Goal: Task Accomplishment & Management: Use online tool/utility

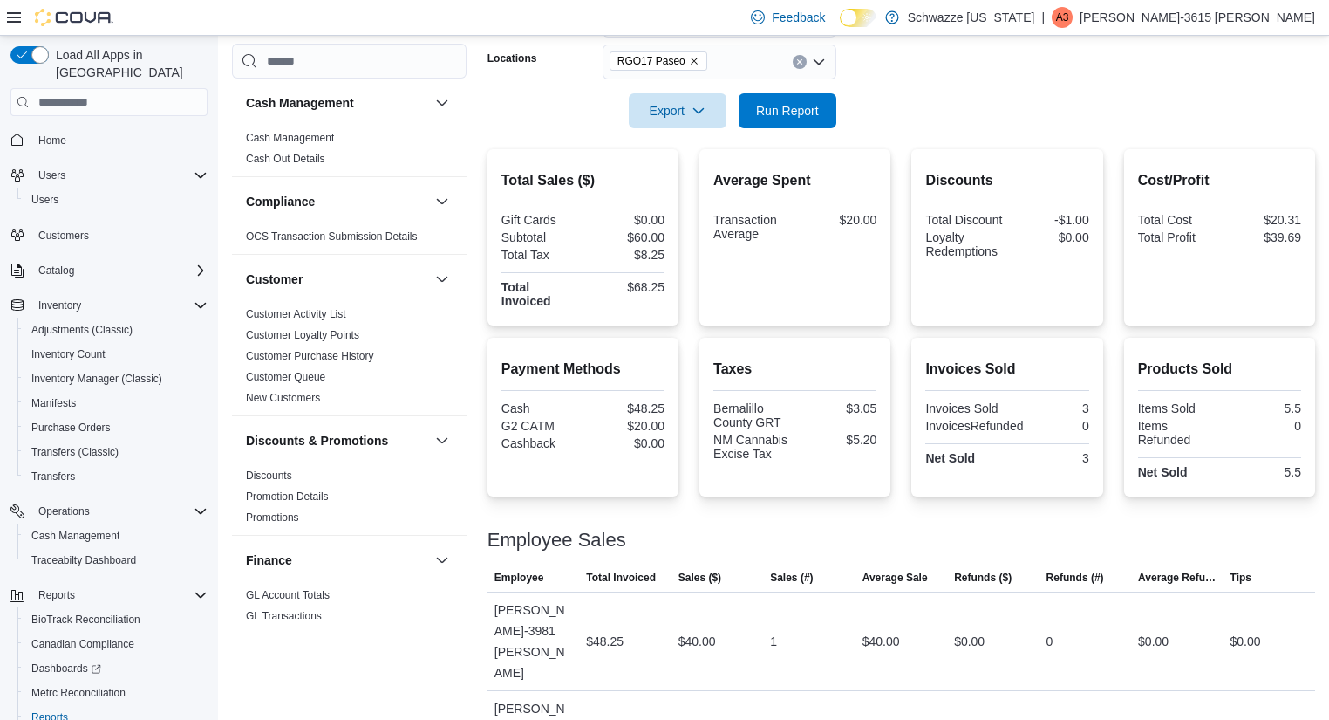
scroll to position [1218, 0]
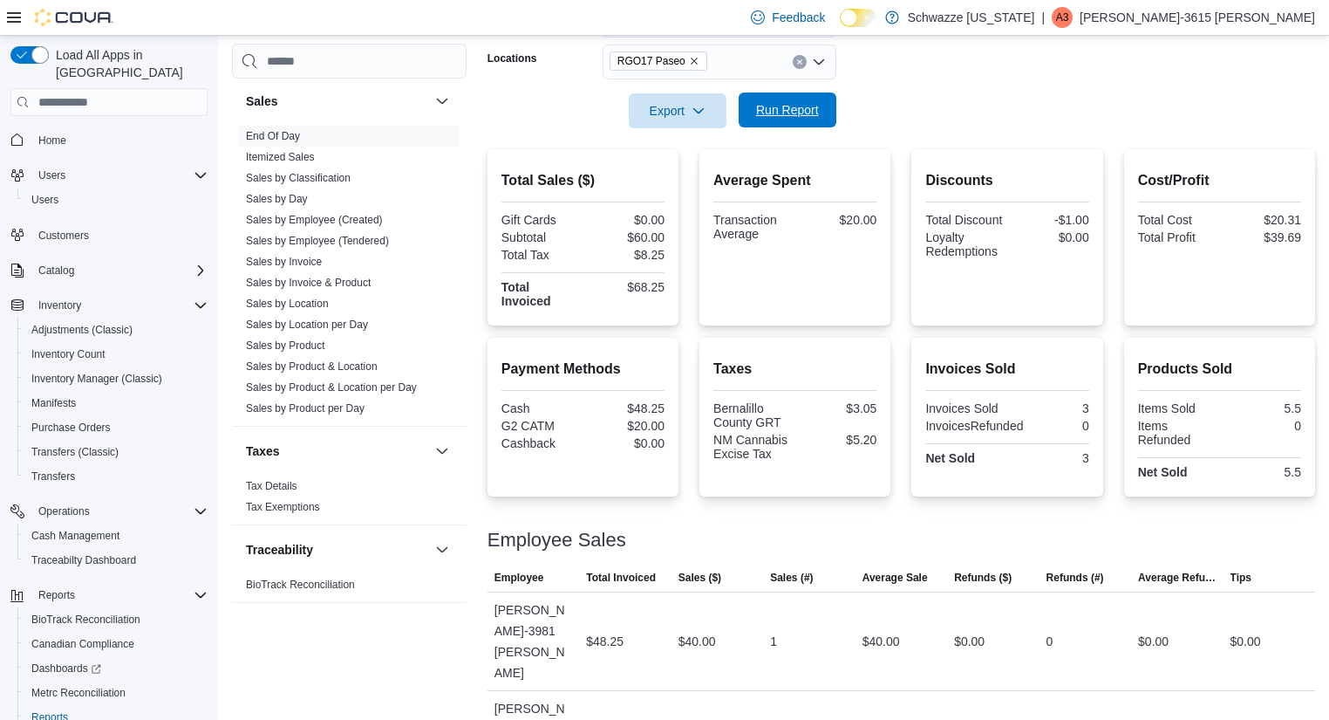
click at [782, 121] on span "Run Report" at bounding box center [787, 109] width 77 height 35
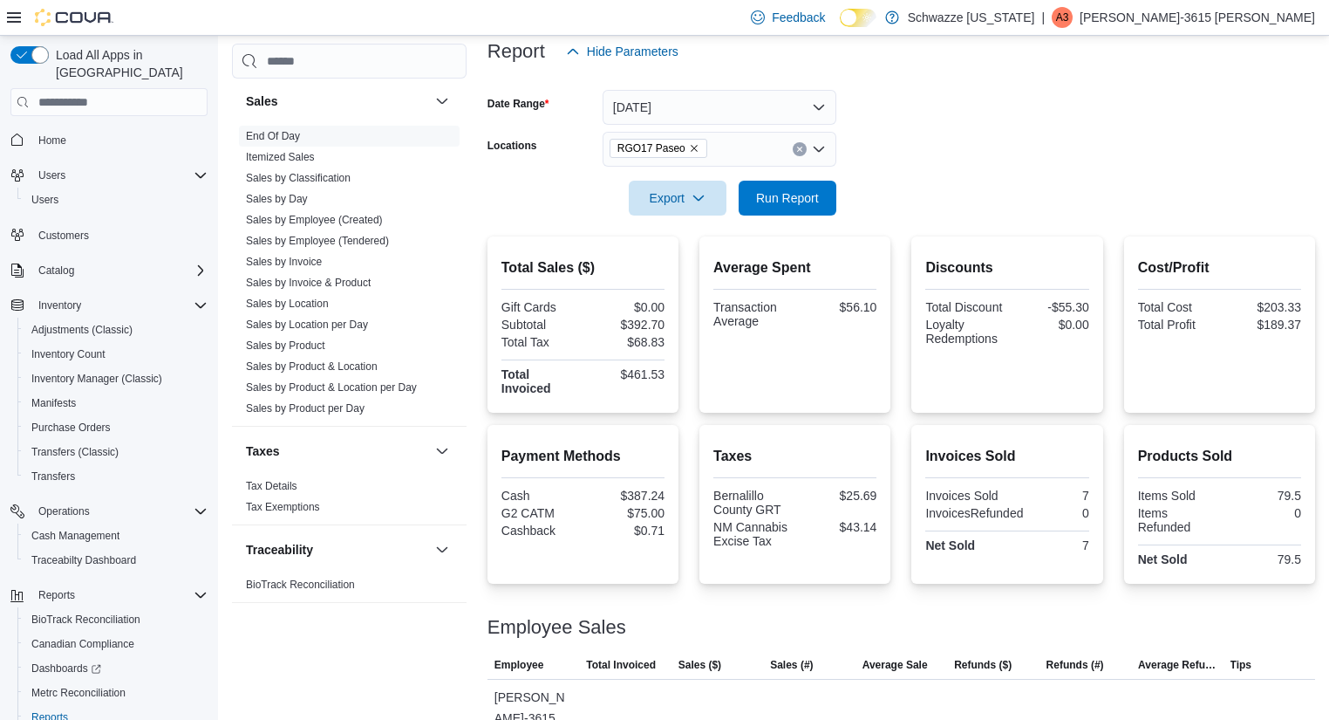
scroll to position [0, 0]
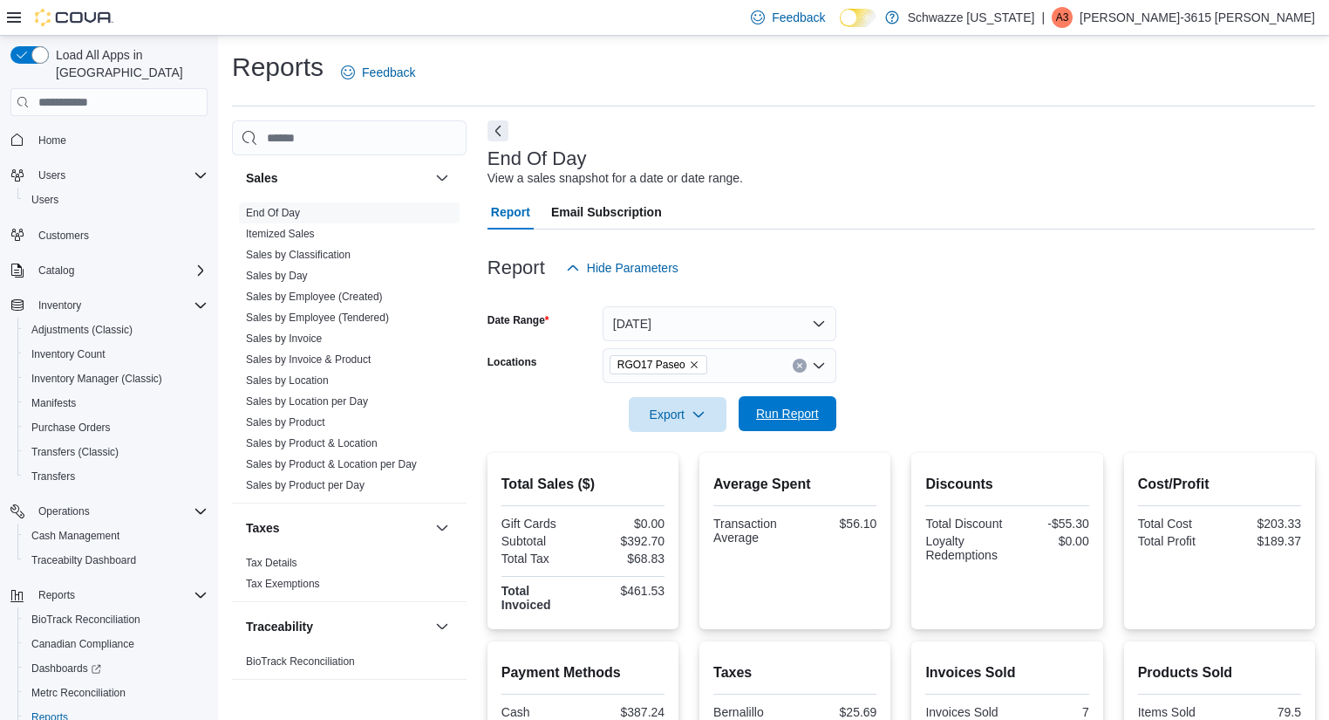
click at [806, 427] on span "Run Report" at bounding box center [787, 413] width 77 height 35
click at [826, 407] on button "Run Report" at bounding box center [788, 413] width 98 height 35
click at [1095, 250] on div "Report Hide Parameters" at bounding box center [902, 267] width 828 height 35
click at [810, 412] on span "Run Report" at bounding box center [787, 413] width 63 height 17
drag, startPoint x: 1227, startPoint y: 269, endPoint x: 1188, endPoint y: 244, distance: 45.5
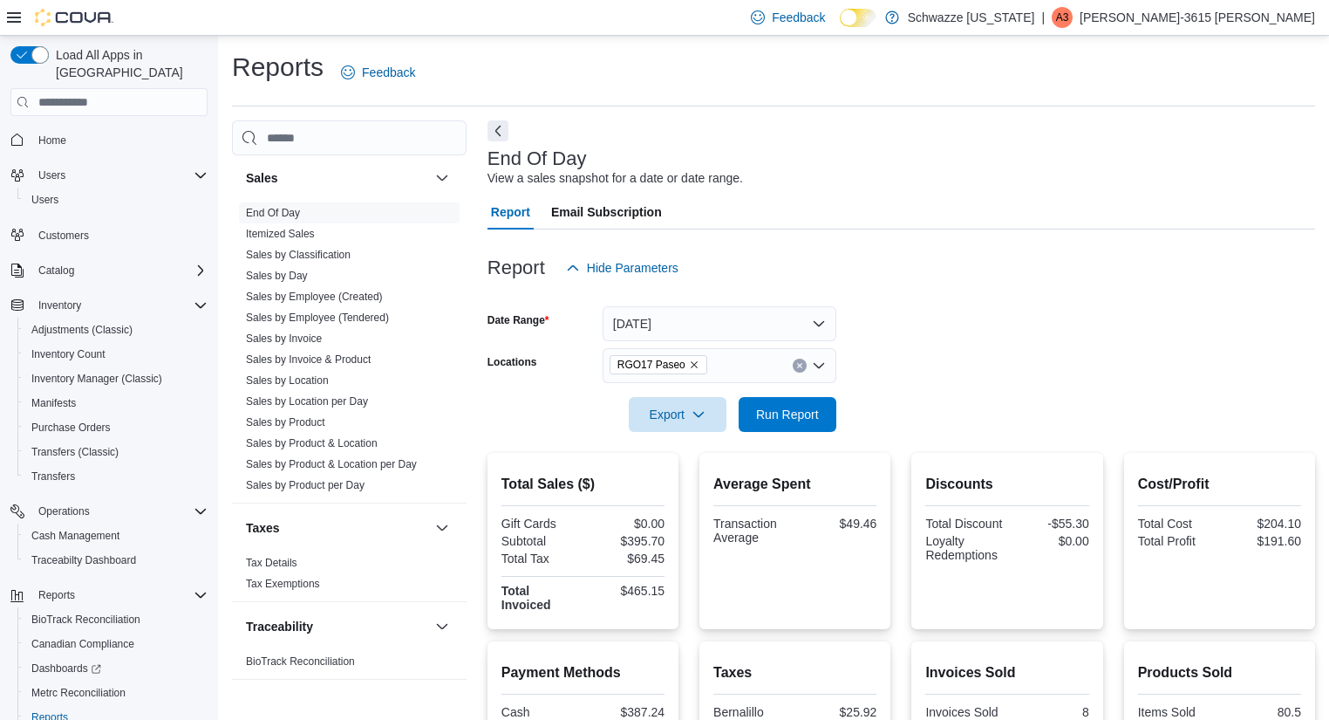
click at [1188, 244] on div at bounding box center [902, 239] width 828 height 21
click at [984, 375] on form "Date Range [DATE] Locations RGO17 Paseo Export Run Report" at bounding box center [902, 358] width 828 height 147
click at [710, 325] on button "[DATE]" at bounding box center [720, 323] width 234 height 35
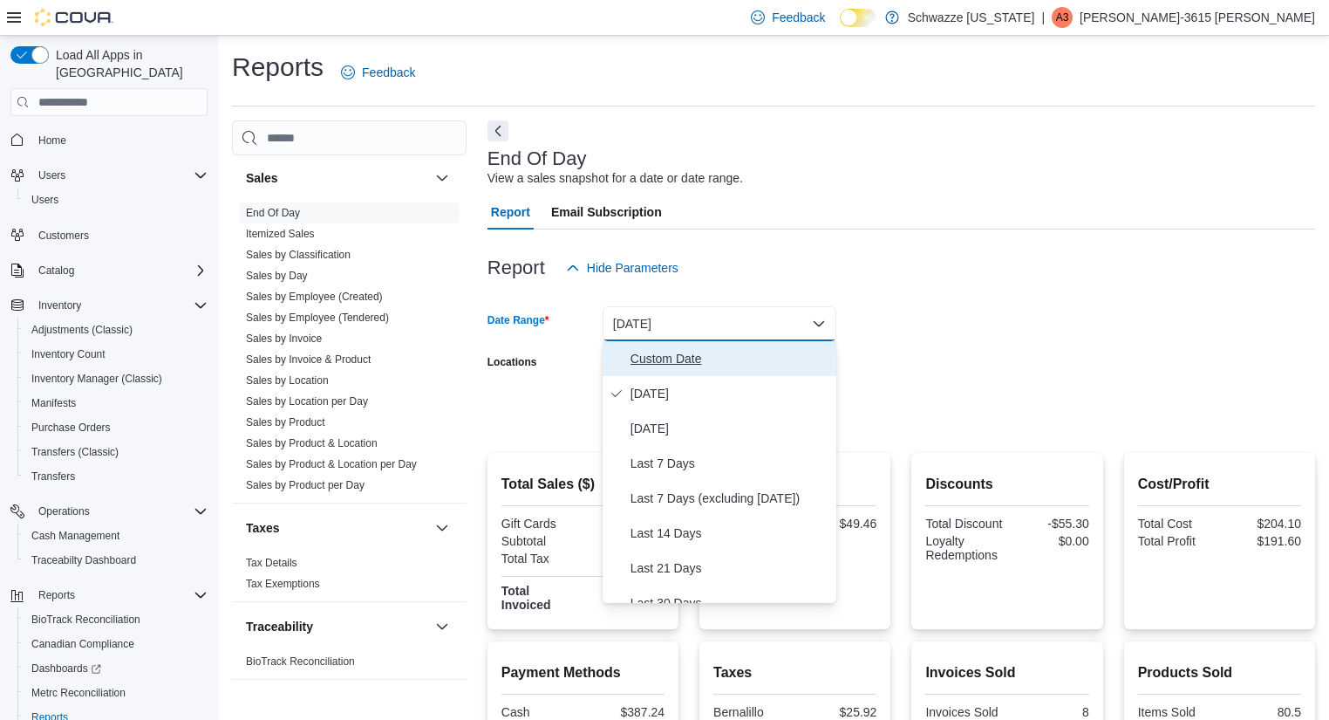
click at [754, 367] on span "Custom Date" at bounding box center [730, 358] width 199 height 21
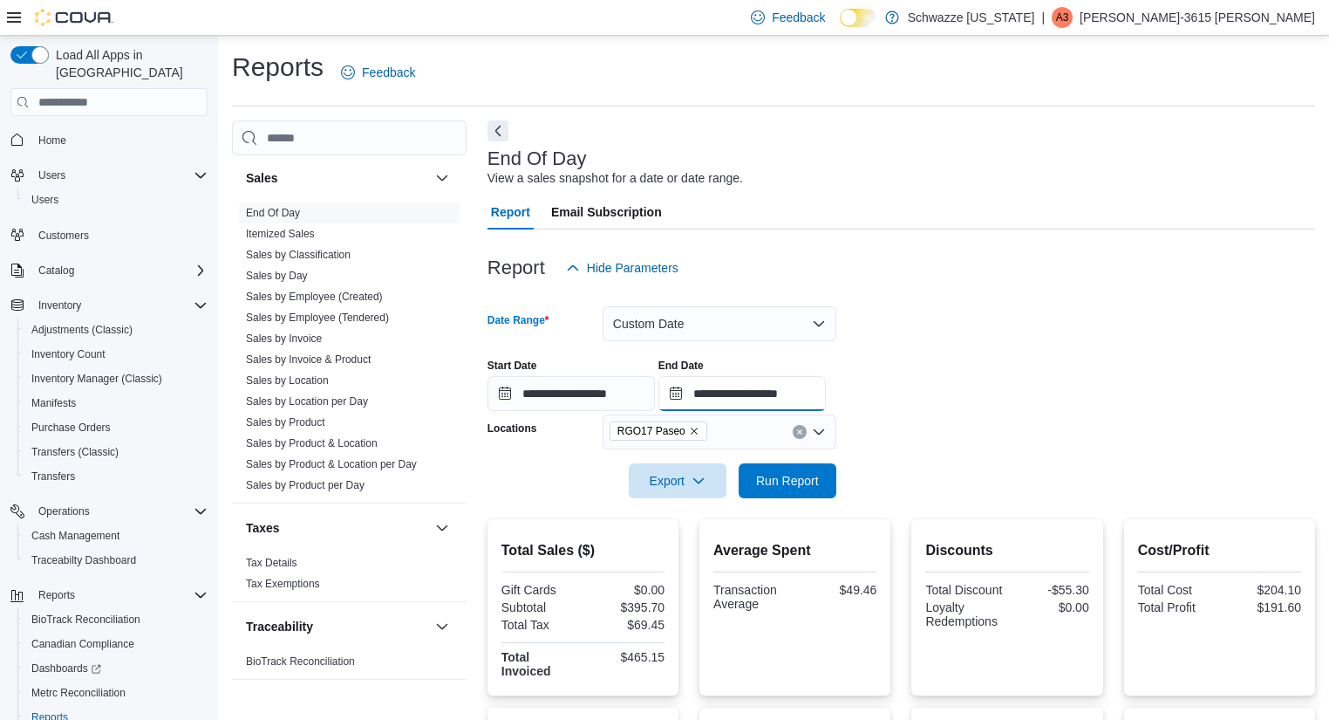
click at [825, 389] on input "**********" at bounding box center [742, 393] width 167 height 35
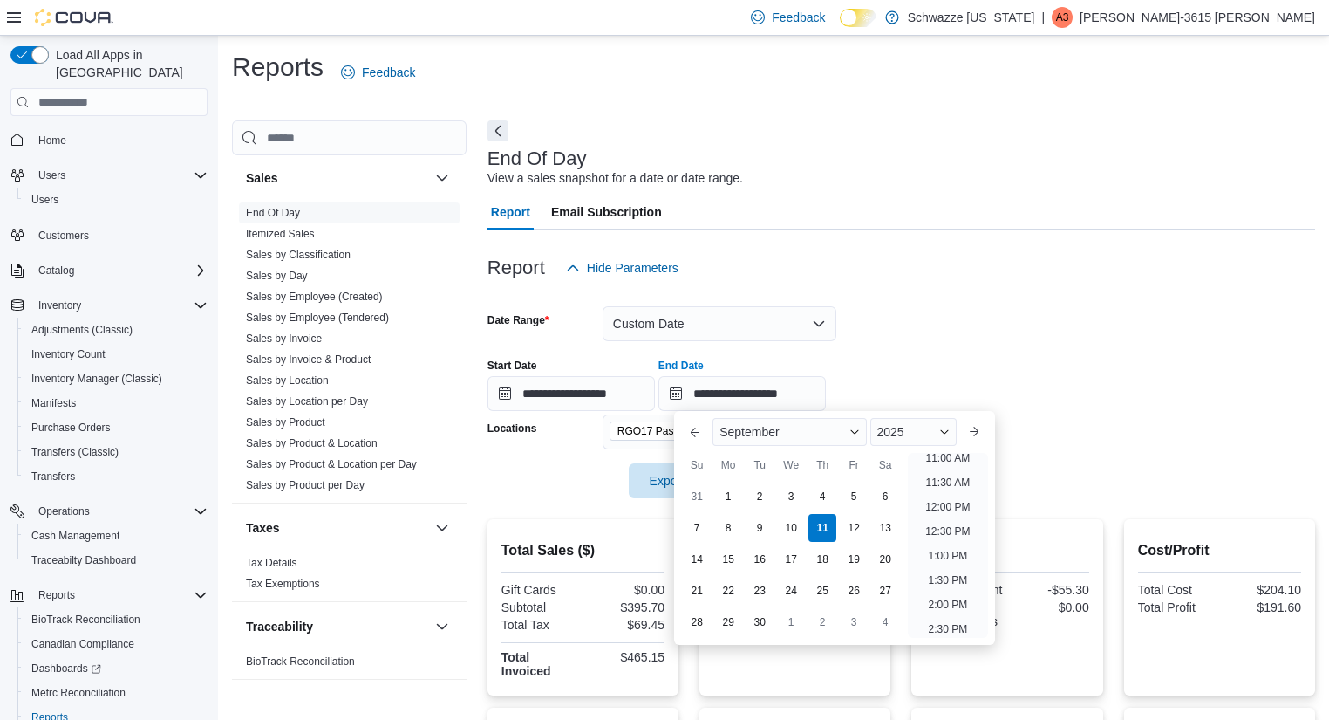
scroll to position [541, 0]
drag, startPoint x: 994, startPoint y: 554, endPoint x: 1000, endPoint y: 534, distance: 21.0
click at [995, 534] on div "Previous Month Next month [DATE] [DATE] Su Mo Tu We Th Fr Sa 31 1 2 3 4 5 6 7 8…" at bounding box center [834, 528] width 320 height 234
click at [936, 504] on li "10:00 AM" at bounding box center [948, 506] width 58 height 21
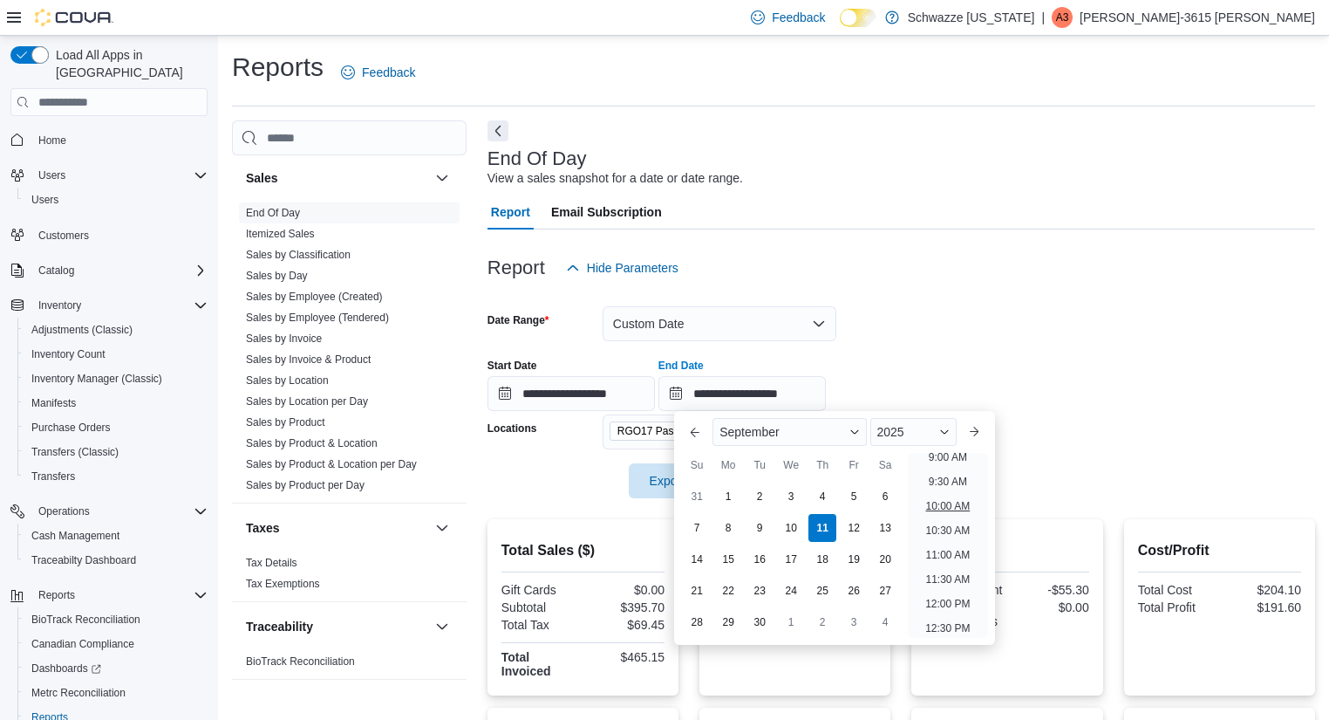
type input "**********"
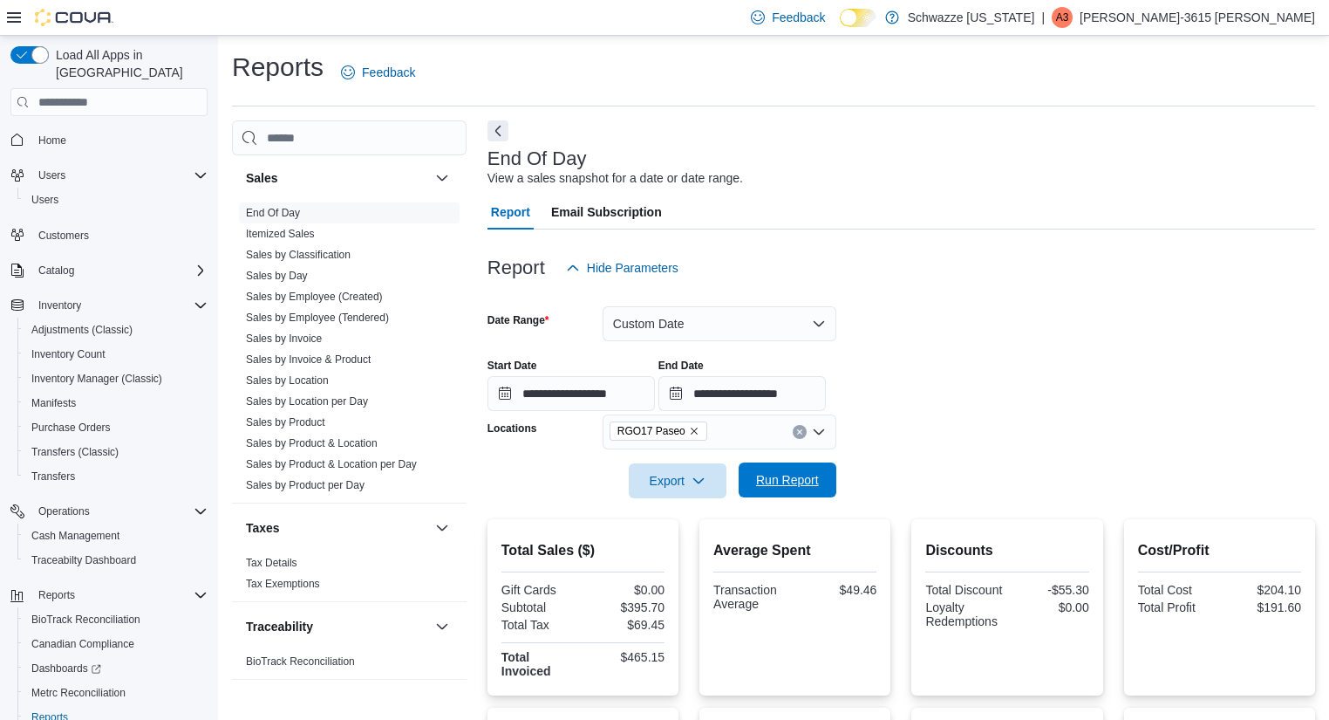
click at [773, 482] on span "Run Report" at bounding box center [787, 479] width 63 height 17
drag, startPoint x: 743, startPoint y: 331, endPoint x: 670, endPoint y: 325, distance: 73.5
click at [670, 325] on button "Custom Date" at bounding box center [720, 323] width 234 height 35
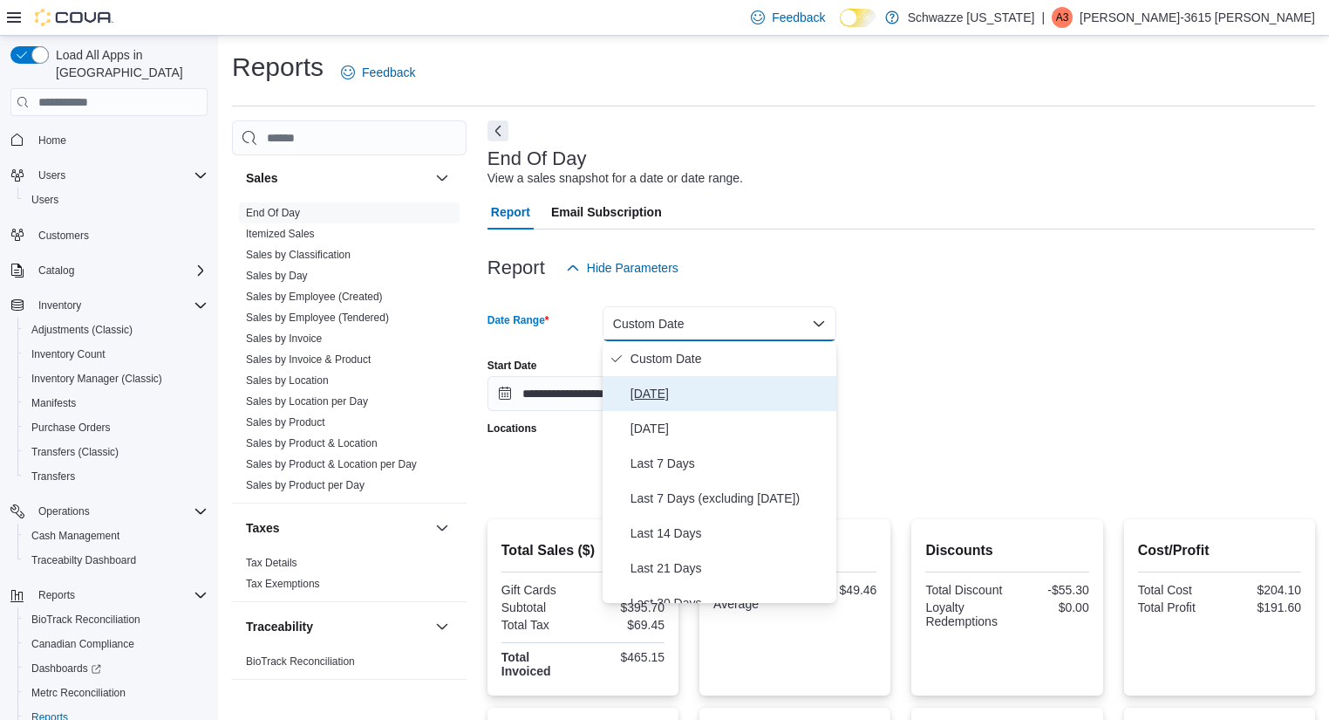
click at [661, 385] on span "[DATE]" at bounding box center [730, 393] width 199 height 21
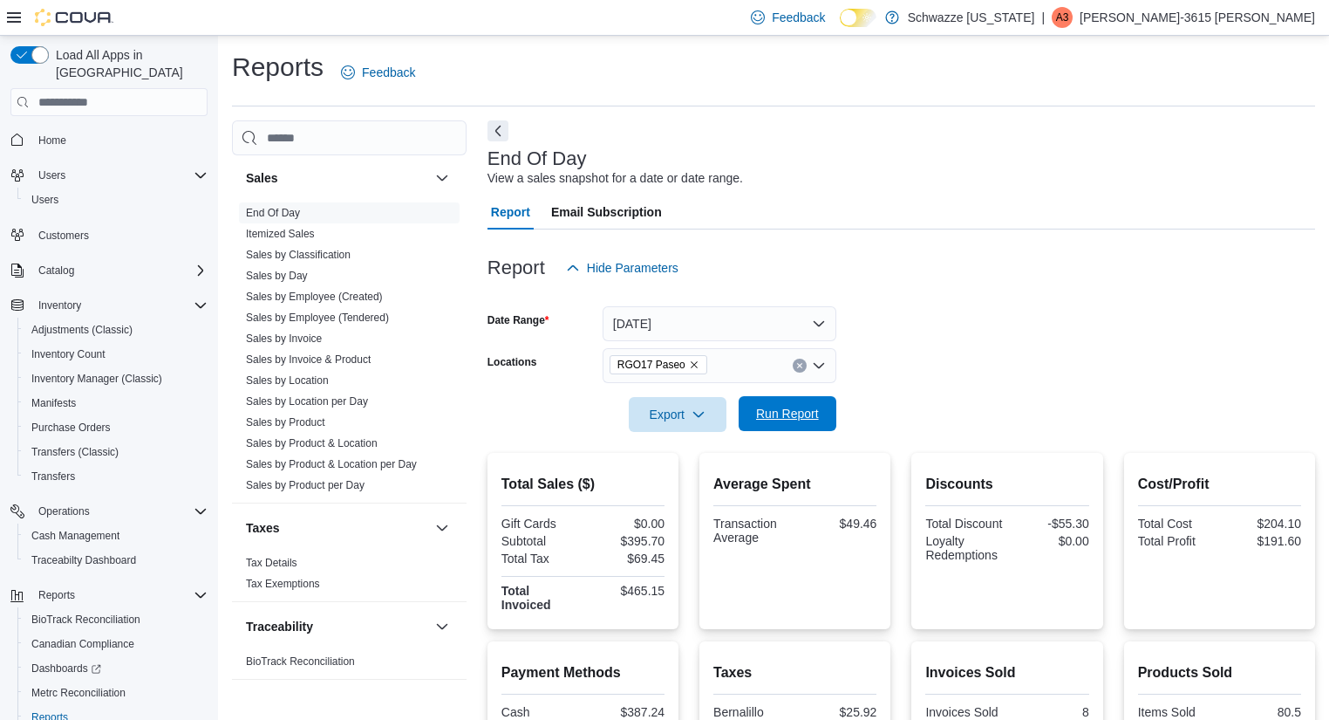
click at [789, 410] on span "Run Report" at bounding box center [787, 413] width 63 height 17
click at [1171, 331] on form "Date Range [DATE] Locations RGO17 Paseo Export Run Report" at bounding box center [902, 358] width 828 height 147
click at [801, 420] on span "Run Report" at bounding box center [787, 413] width 63 height 17
click at [760, 411] on span "Run Report" at bounding box center [787, 413] width 63 height 17
click at [775, 424] on span "Run Report" at bounding box center [787, 413] width 77 height 35
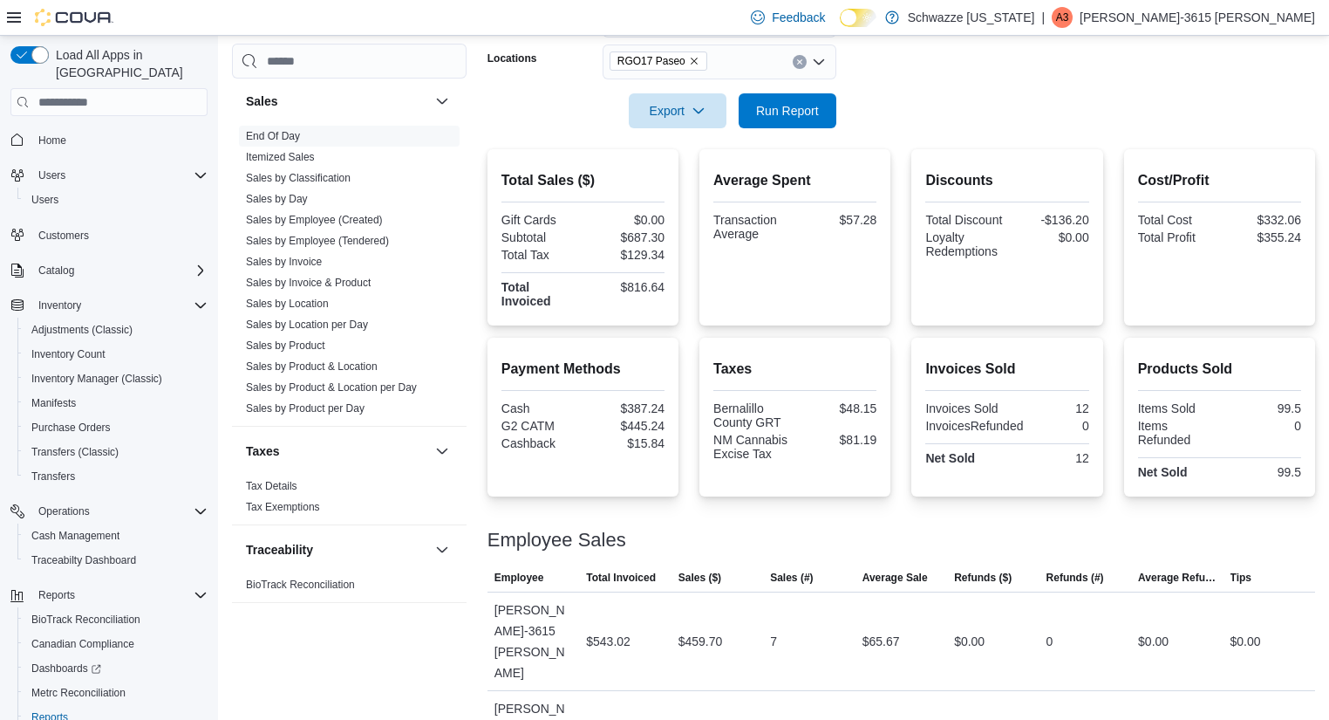
scroll to position [31, 0]
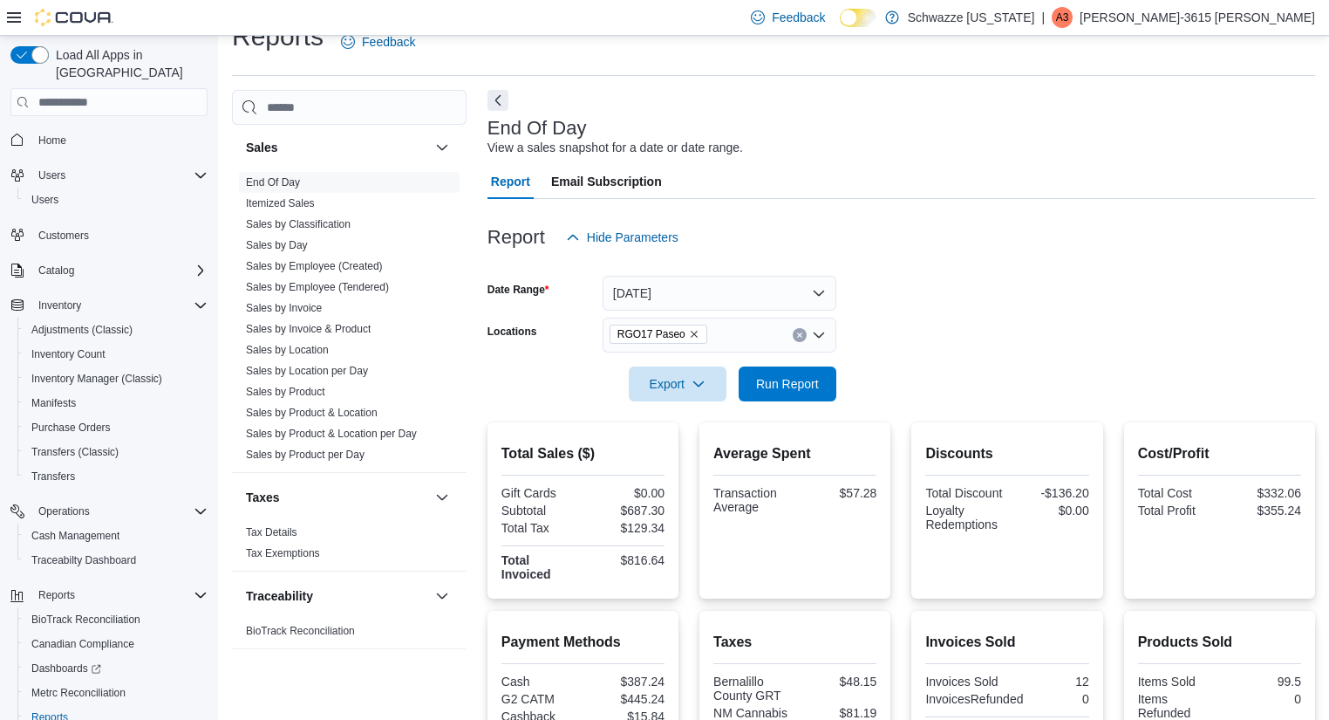
click at [868, 353] on div at bounding box center [902, 359] width 828 height 14
drag, startPoint x: 868, startPoint y: 353, endPoint x: 1339, endPoint y: 260, distance: 480.2
click at [1329, 260] on html "Feedback Dark Mode Schwazze [US_STATE] | A3 Adrianna-3615 [PERSON_NAME] Load Al…" at bounding box center [664, 329] width 1329 height 720
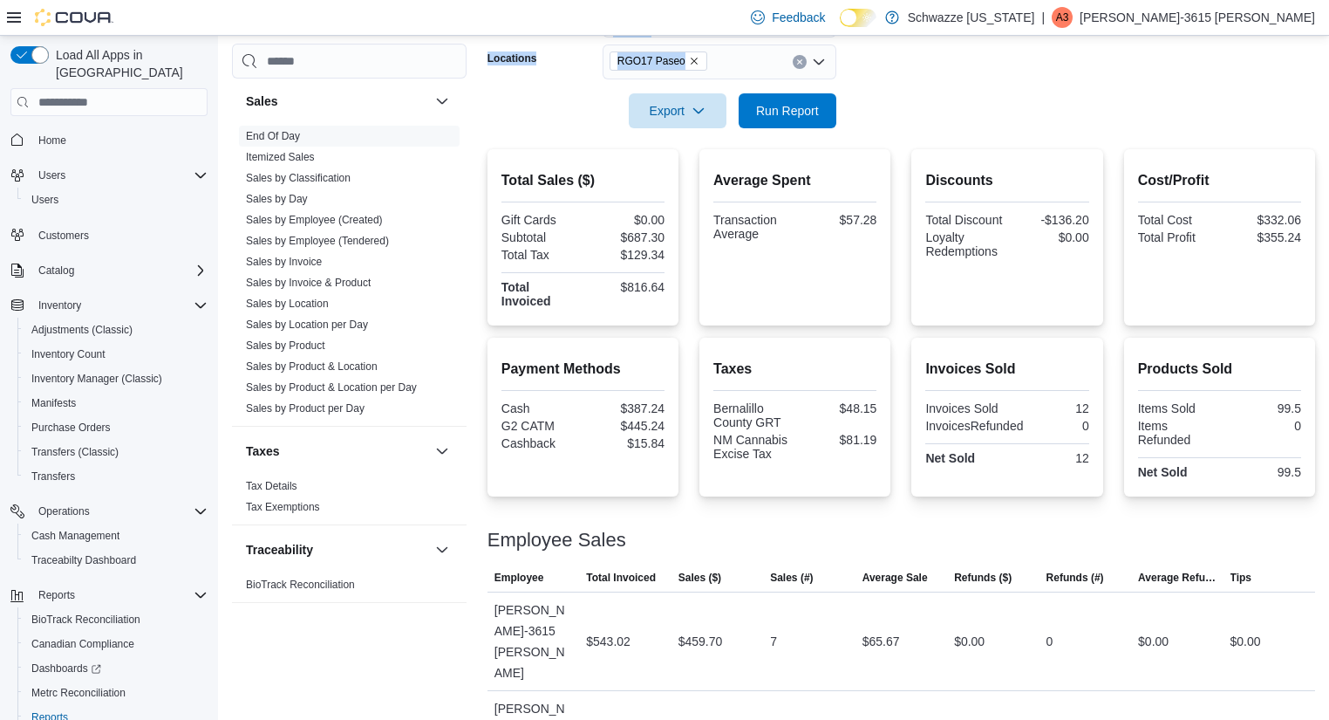
scroll to position [36, 0]
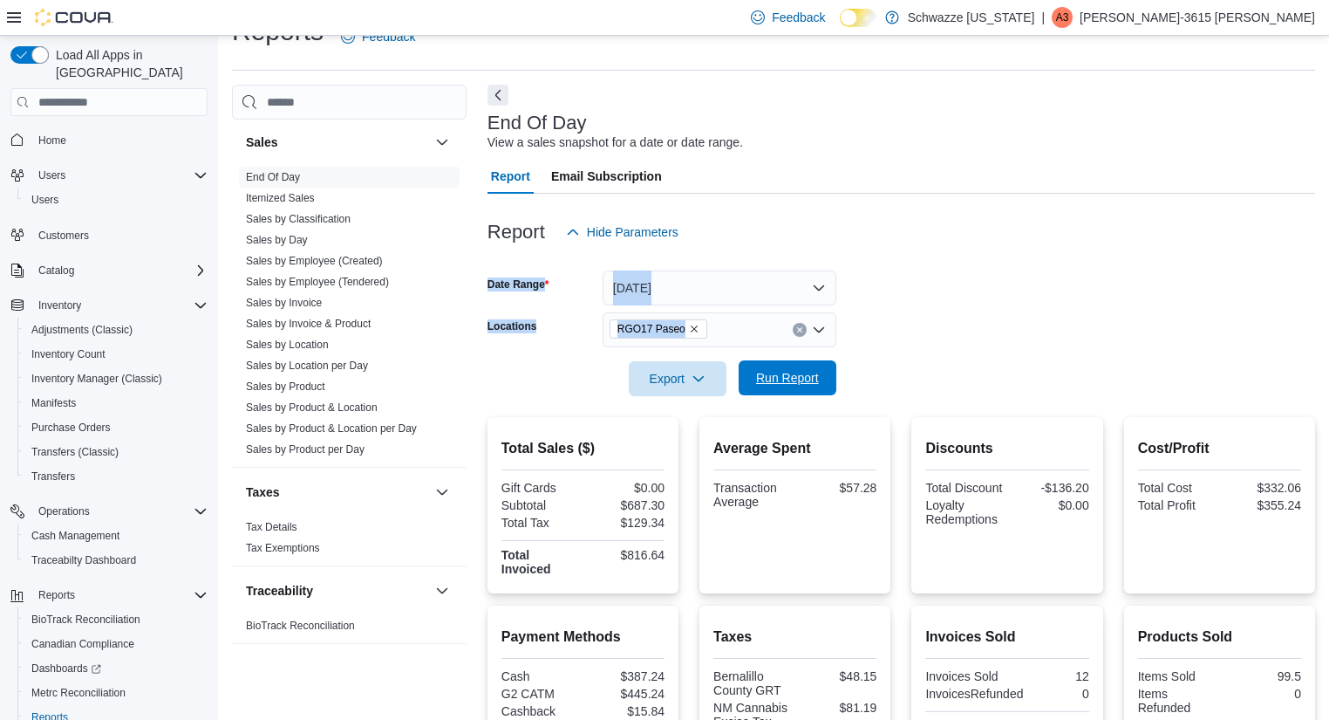
click at [787, 382] on span "Run Report" at bounding box center [787, 377] width 63 height 17
click at [1176, 315] on form "Date Range [DATE] Locations RGO17 Paseo Export Run Report" at bounding box center [902, 322] width 828 height 147
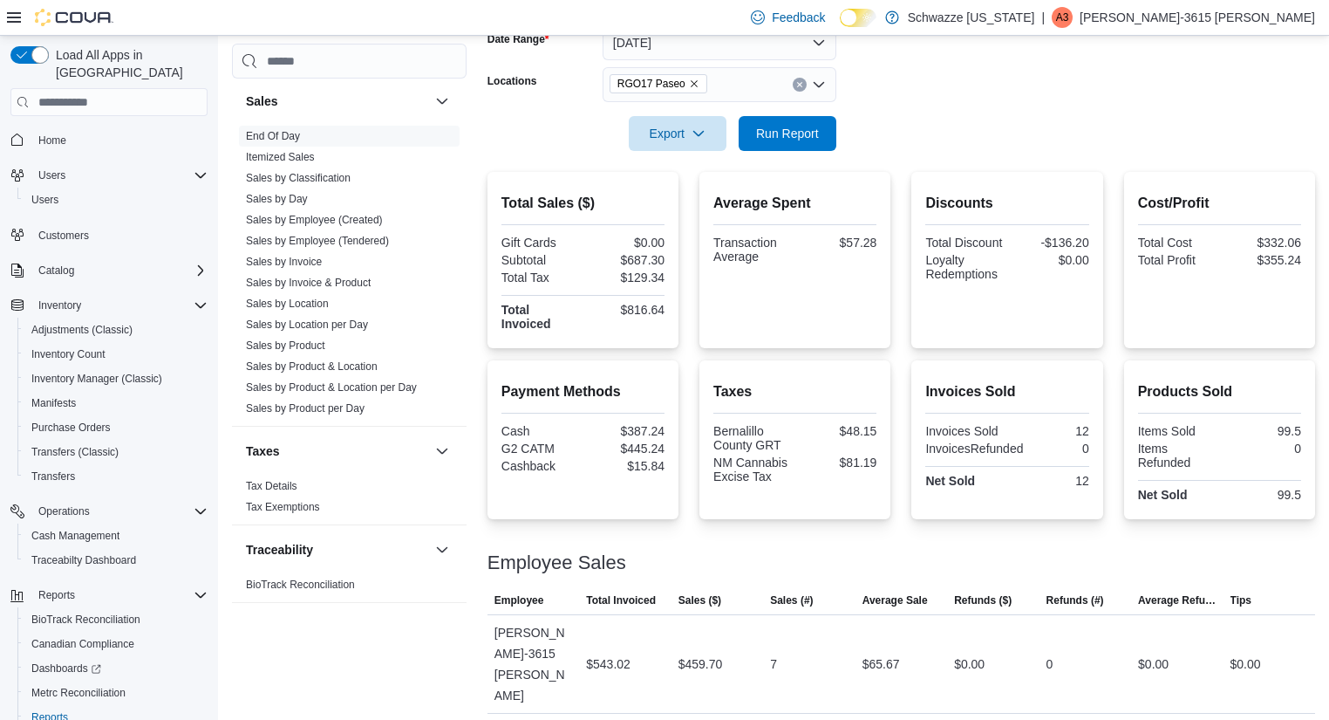
scroll to position [0, 0]
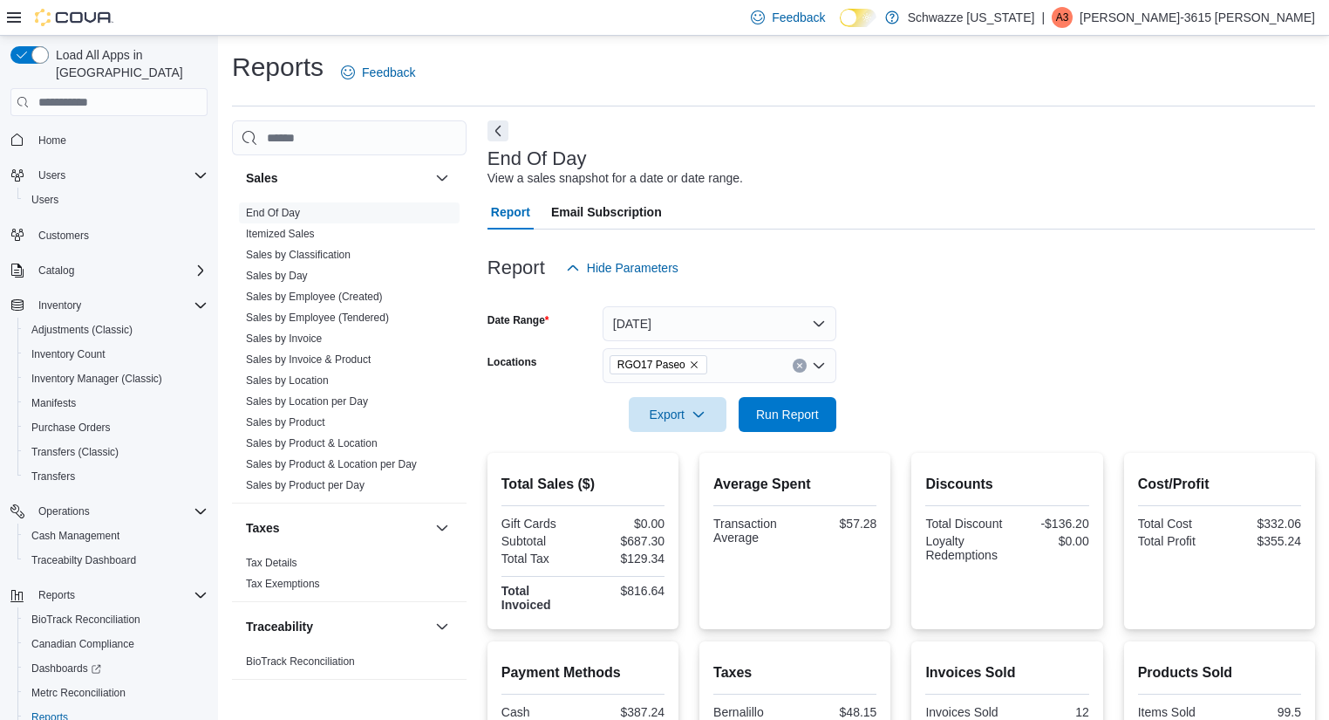
click at [1202, 150] on div "End Of Day View a sales snapshot for a date or date range." at bounding box center [897, 167] width 819 height 39
click at [889, 171] on div "End Of Day View a sales snapshot for a date or date range." at bounding box center [897, 167] width 819 height 39
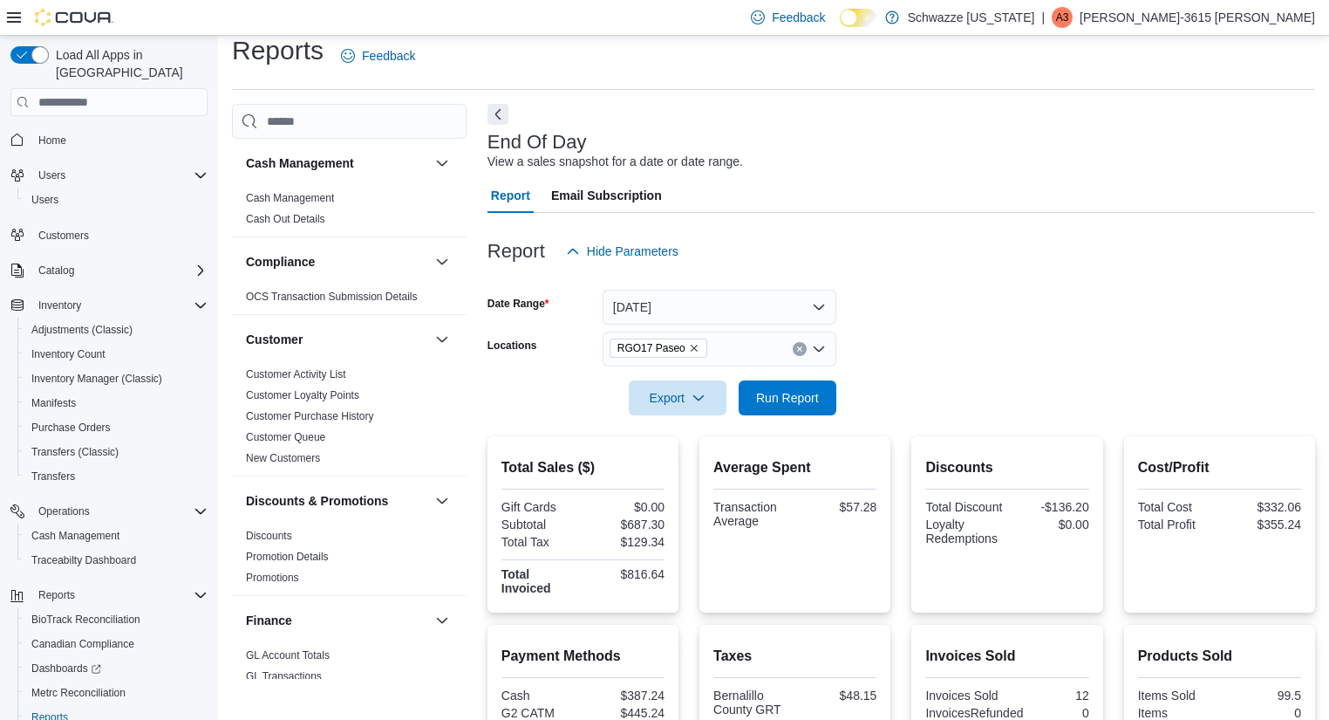
click at [971, 230] on div at bounding box center [902, 223] width 828 height 21
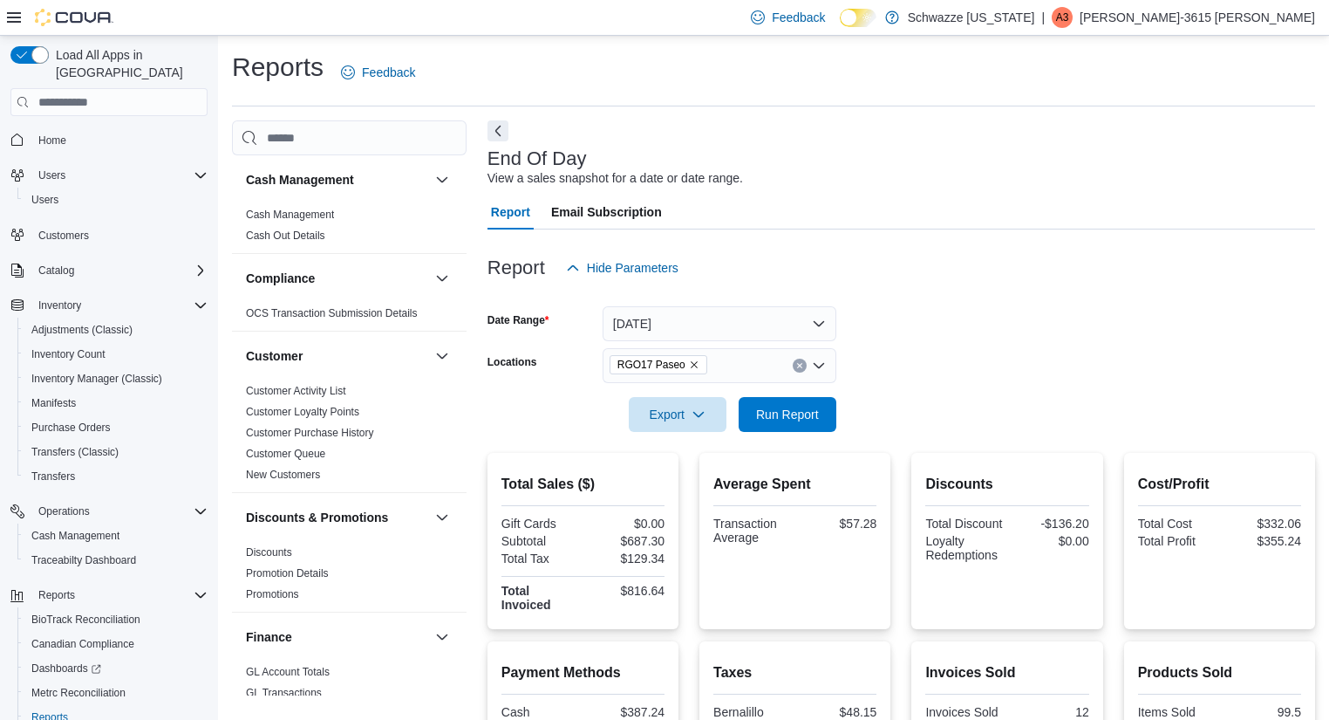
click at [1101, 279] on div "Report Hide Parameters" at bounding box center [902, 267] width 828 height 35
click at [817, 418] on span "Run Report" at bounding box center [787, 413] width 63 height 17
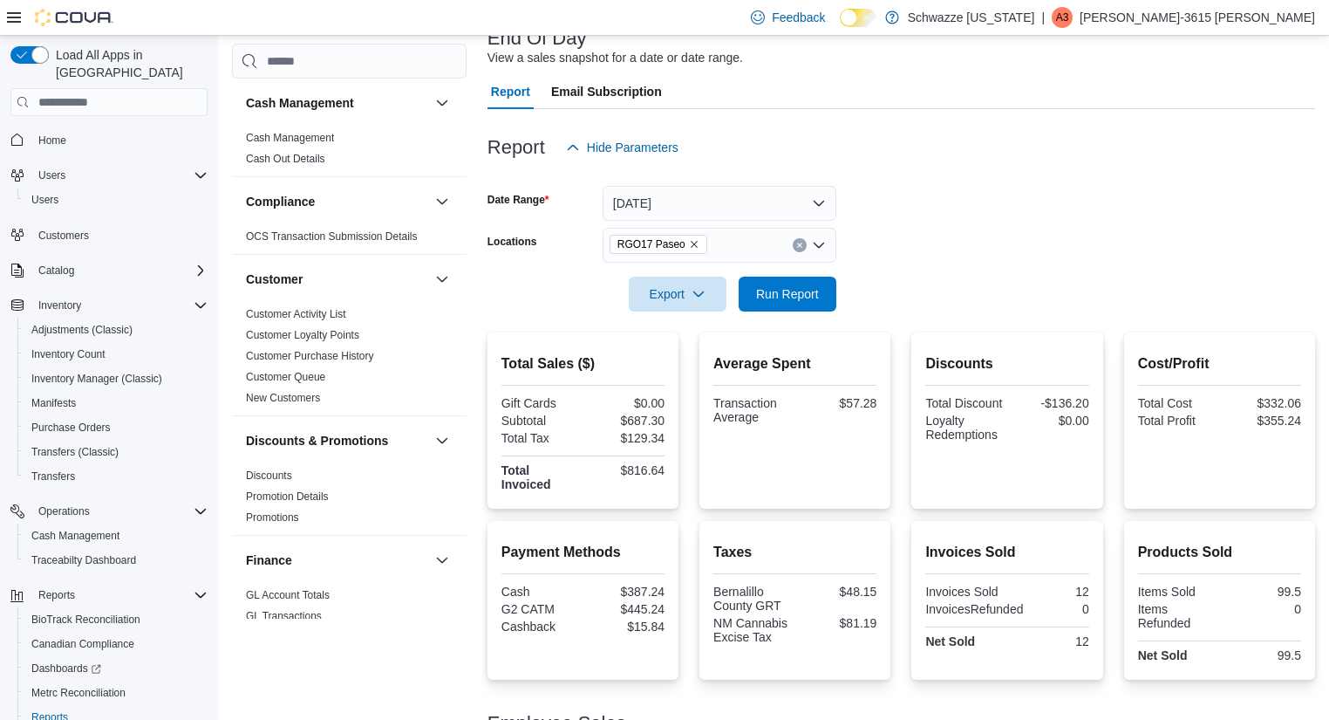
scroll to position [31, 0]
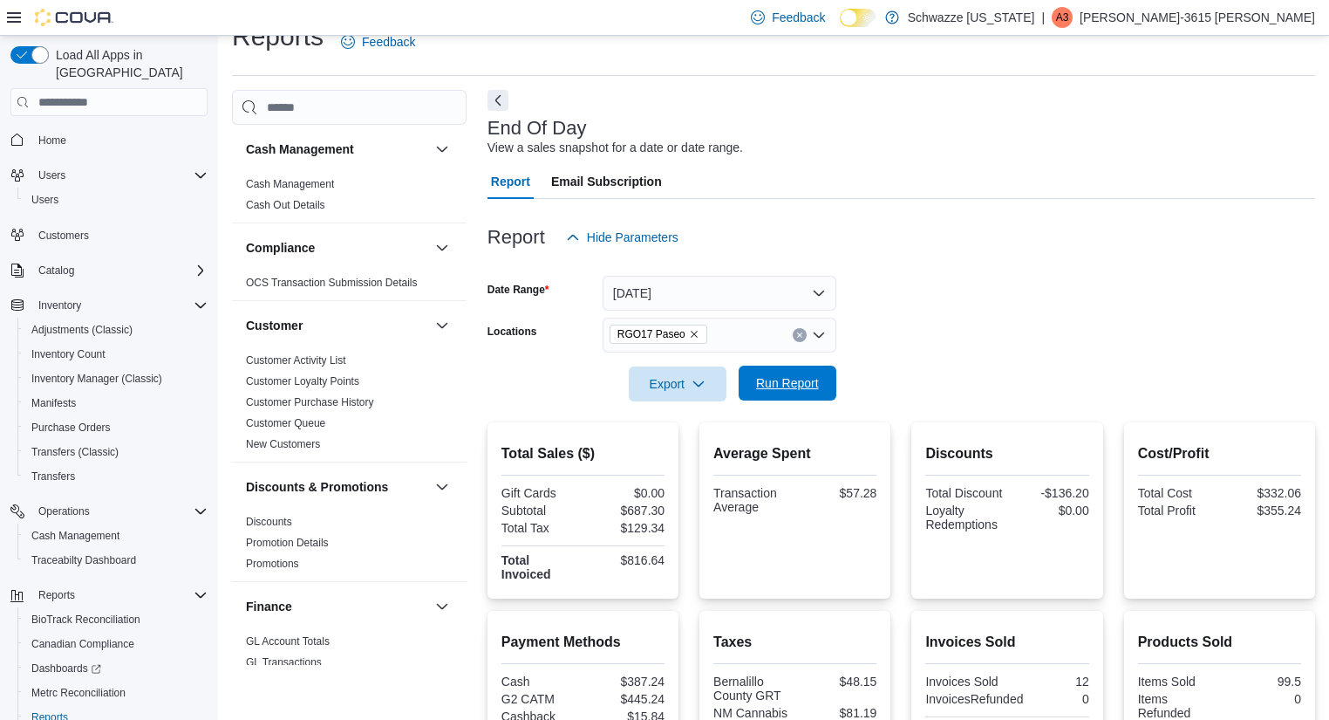
click at [824, 373] on span "Run Report" at bounding box center [787, 383] width 77 height 35
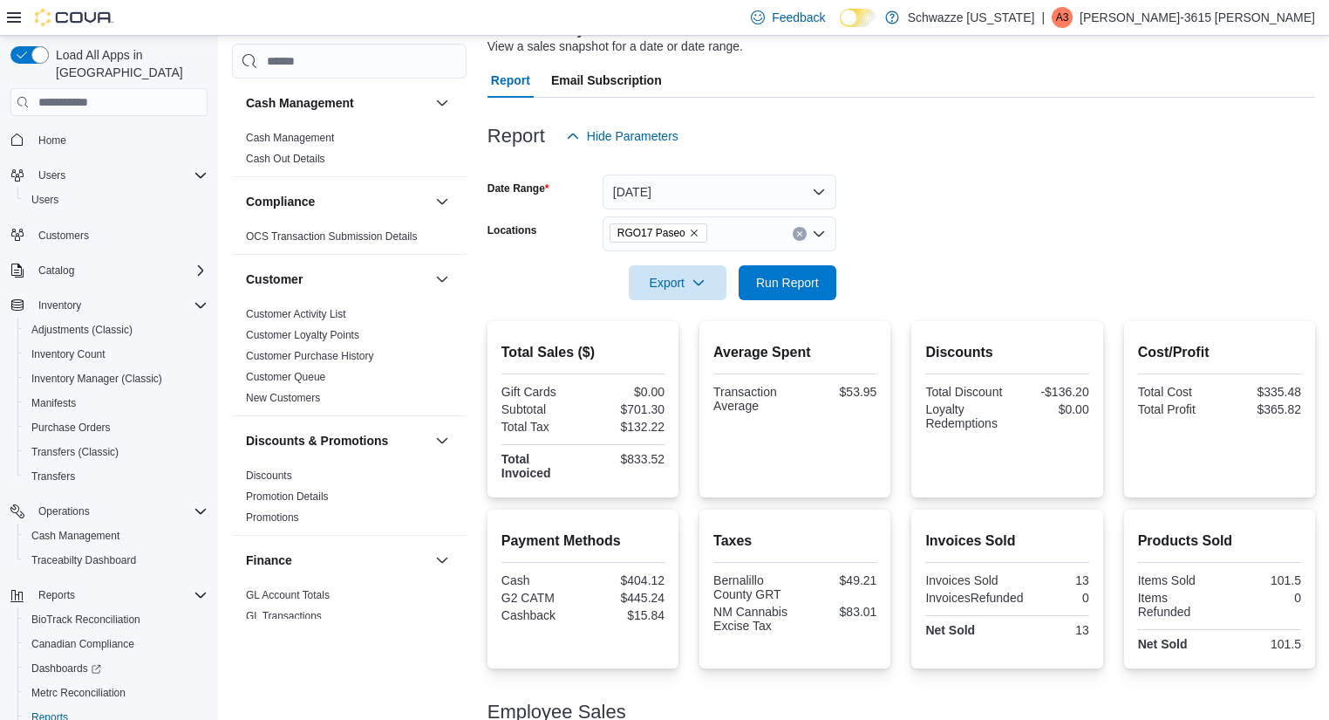
scroll to position [95, 0]
